Goal: Information Seeking & Learning: Learn about a topic

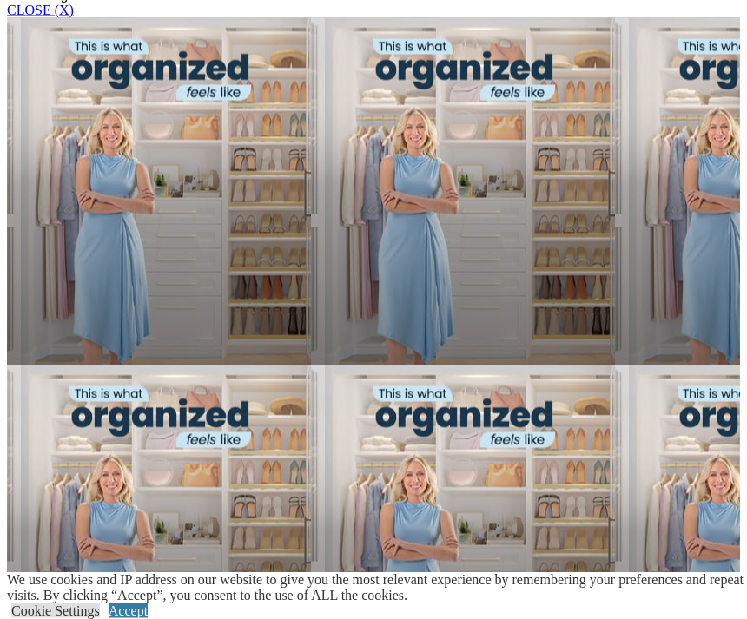
scroll to position [1213, 0]
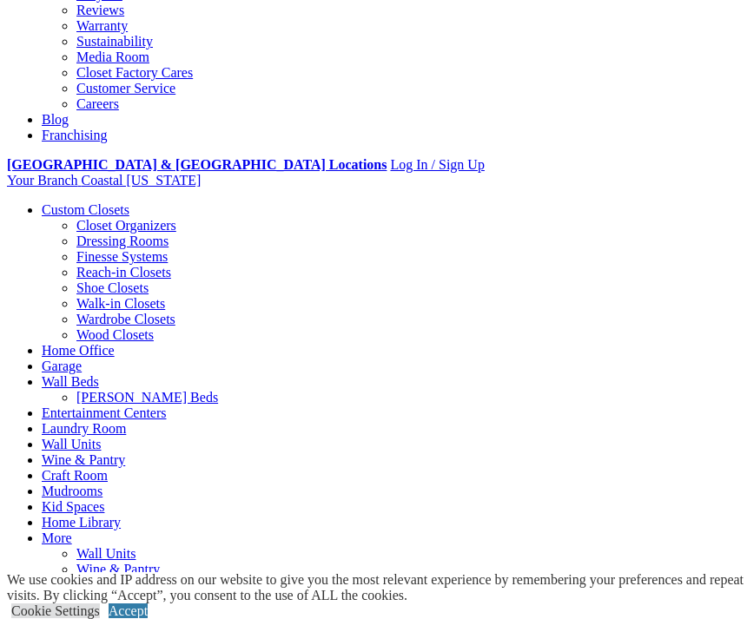
scroll to position [512, 0]
click at [69, 618] on link "Cookie Settings" at bounding box center [55, 611] width 89 height 15
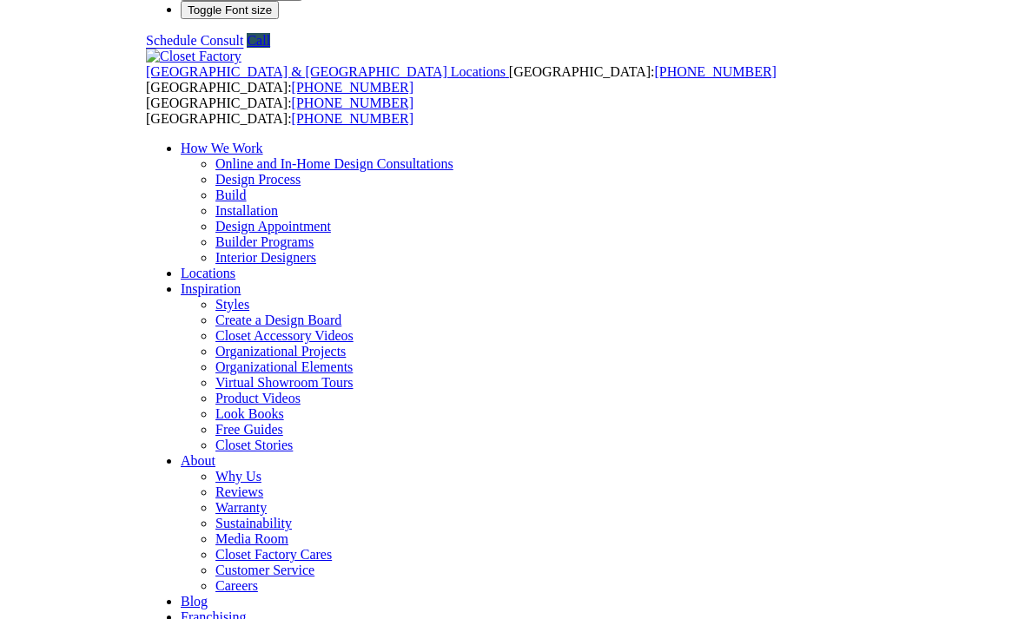
scroll to position [0, 0]
